Goal: Information Seeking & Learning: Learn about a topic

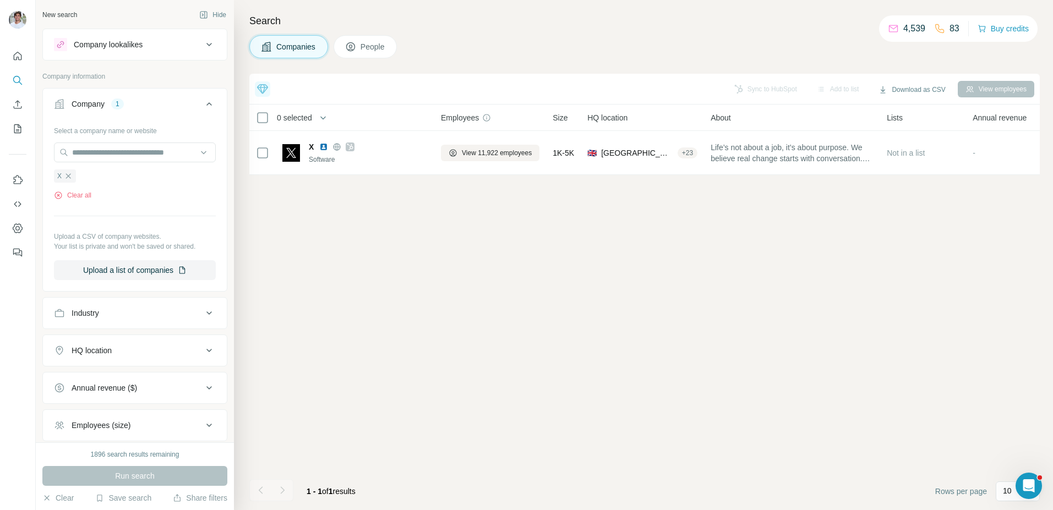
click at [65, 177] on icon "button" at bounding box center [68, 176] width 9 height 9
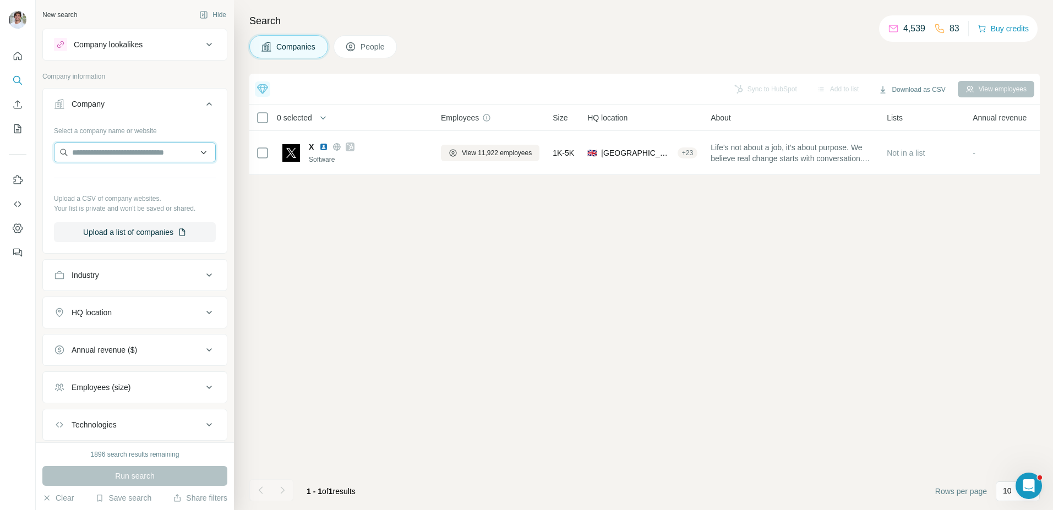
click at [98, 158] on input "text" at bounding box center [135, 153] width 162 height 20
paste input "**********"
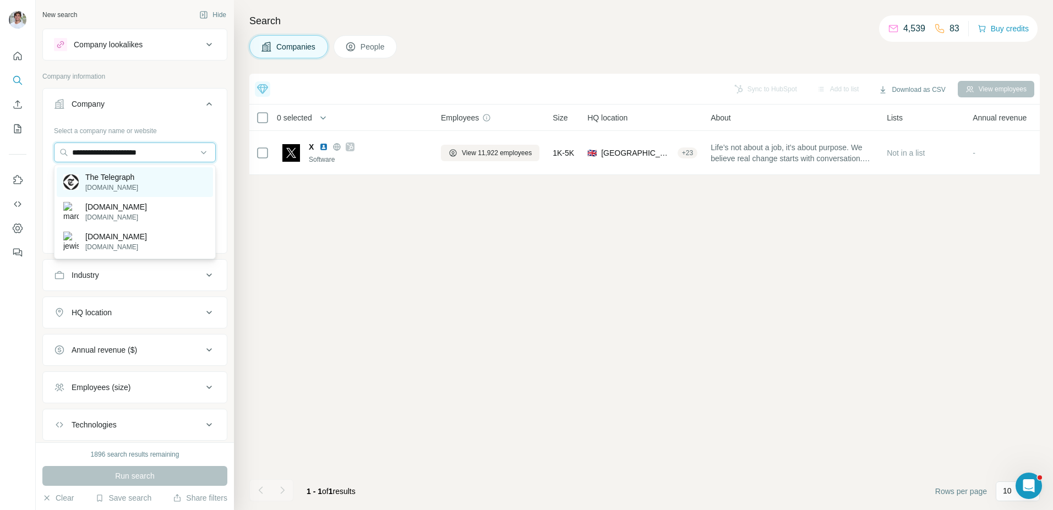
type input "**********"
click at [124, 181] on p "The Telegraph" at bounding box center [111, 177] width 53 height 11
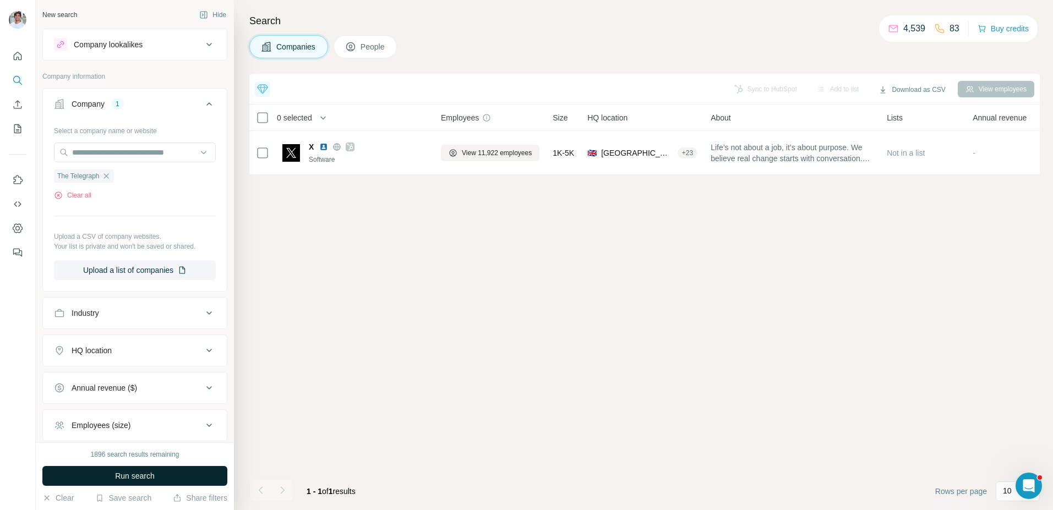
click at [129, 475] on span "Run search" at bounding box center [135, 475] width 40 height 11
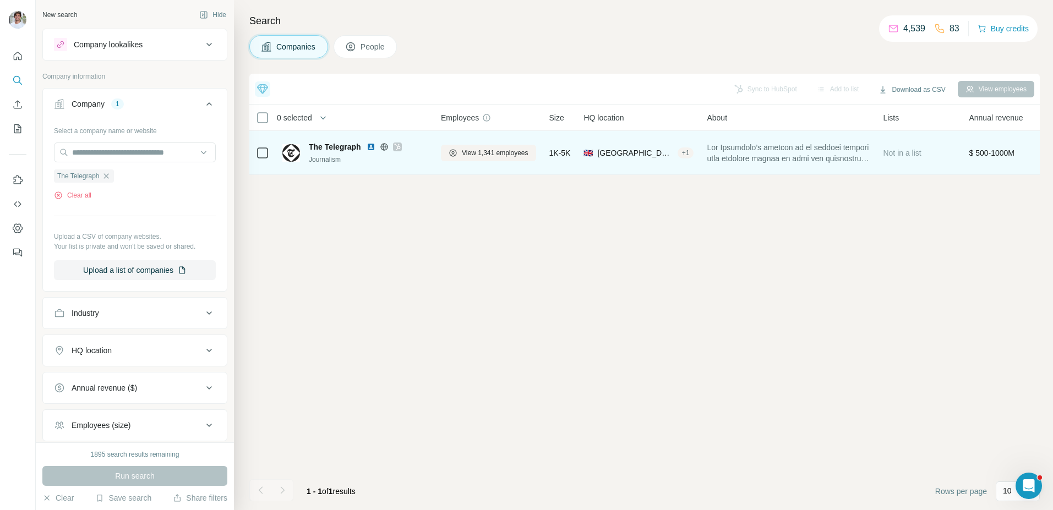
click at [372, 148] on img at bounding box center [370, 147] width 9 height 9
click at [473, 151] on span "View 1,341 employees" at bounding box center [495, 153] width 67 height 10
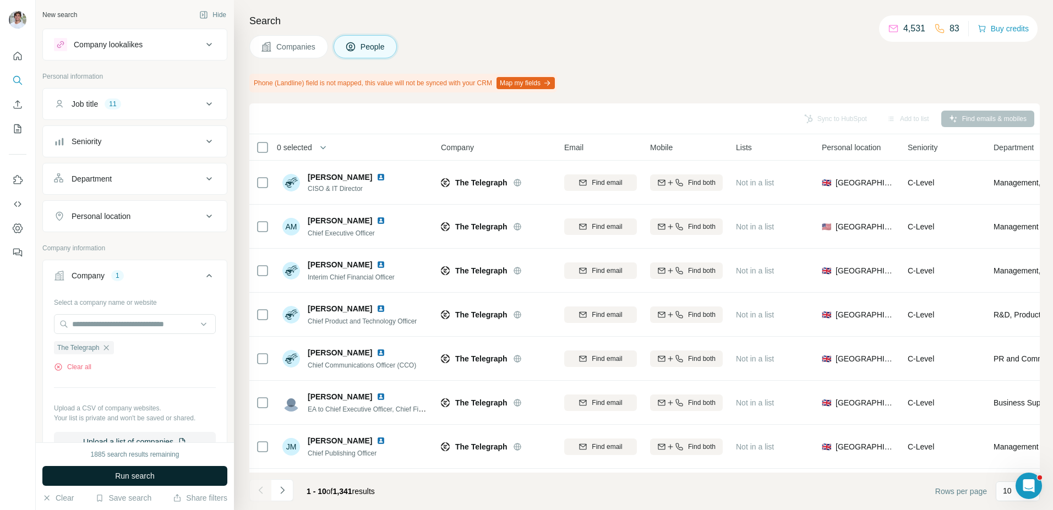
click at [187, 466] on button "Run search" at bounding box center [134, 476] width 185 height 20
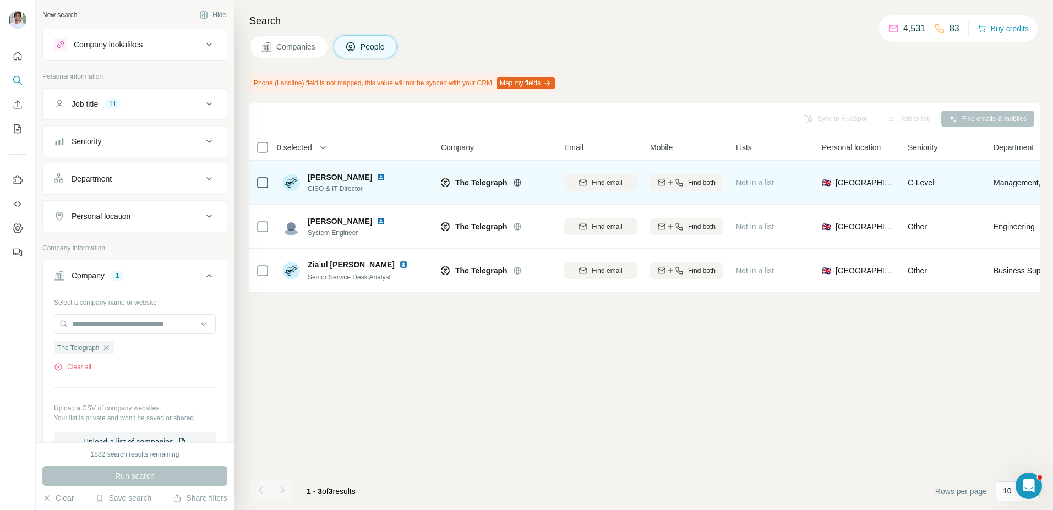
click at [376, 177] on img at bounding box center [380, 177] width 9 height 9
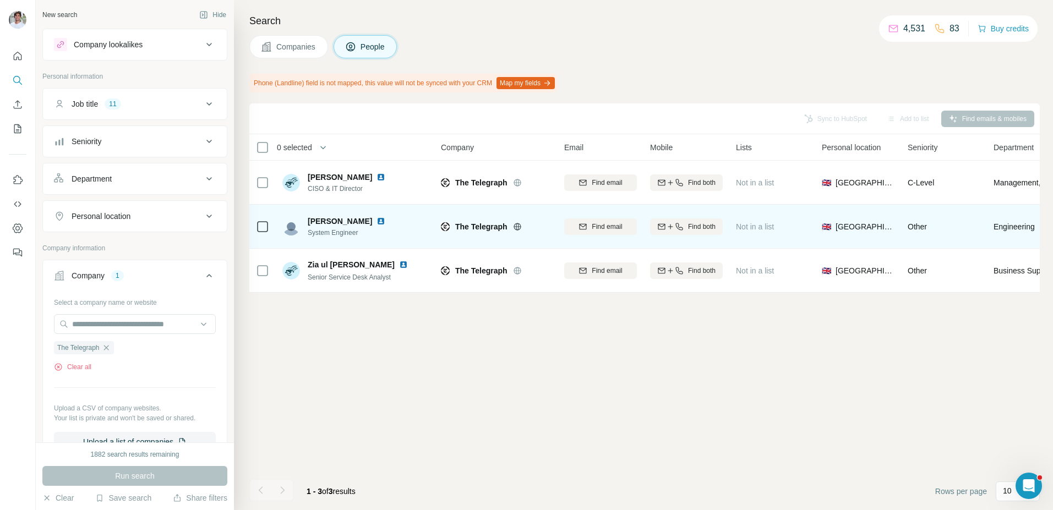
click at [385, 217] on img at bounding box center [380, 221] width 9 height 9
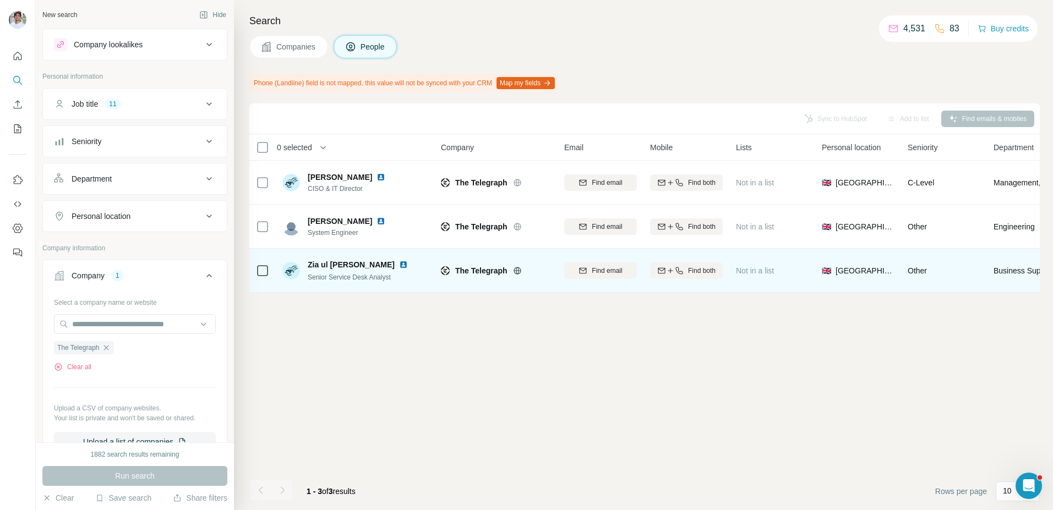
click at [401, 262] on img at bounding box center [403, 264] width 9 height 9
